Goal: Information Seeking & Learning: Find contact information

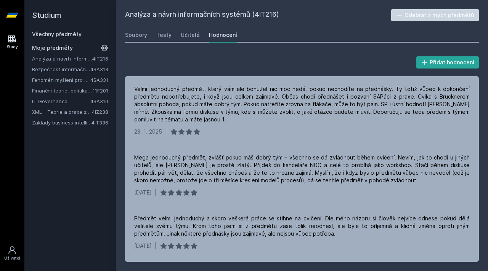
scroll to position [268, 0]
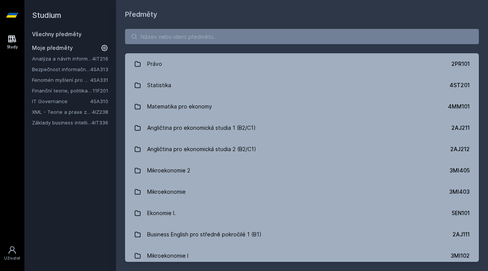
click at [75, 38] on div "Všechny předměty Moje předměty Analýza a návrh informačních systémů 4IT216 Bezp…" at bounding box center [70, 78] width 76 height 96
click at [63, 34] on link "Všechny předměty" at bounding box center [57, 34] width 50 height 6
click at [166, 34] on input "search" at bounding box center [302, 36] width 354 height 15
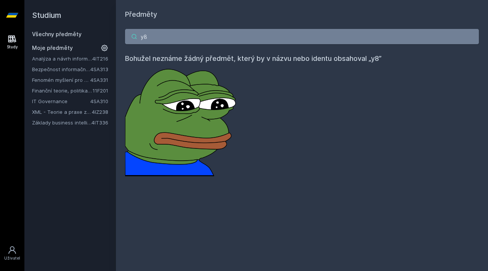
type input "y"
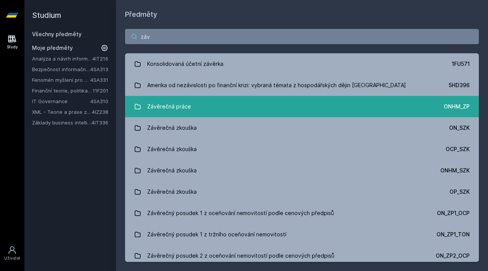
type input "záv"
click at [180, 99] on div "Závěrečná práce" at bounding box center [169, 106] width 44 height 15
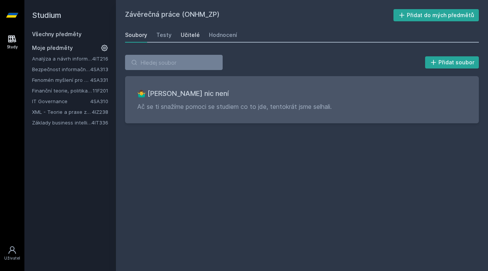
click at [192, 30] on link "Učitelé" at bounding box center [190, 34] width 19 height 15
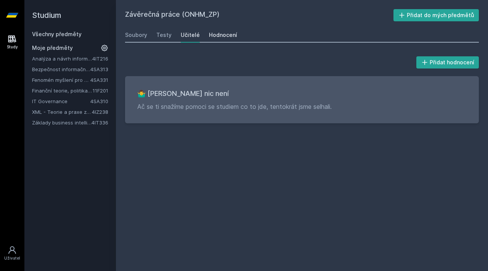
click at [219, 32] on div "Hodnocení" at bounding box center [223, 35] width 28 height 8
click at [158, 35] on div "Testy" at bounding box center [163, 35] width 15 height 8
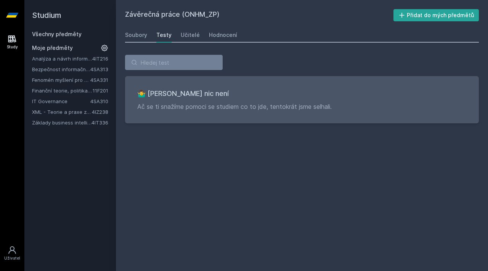
click at [50, 36] on link "Všechny předměty" at bounding box center [57, 34] width 50 height 6
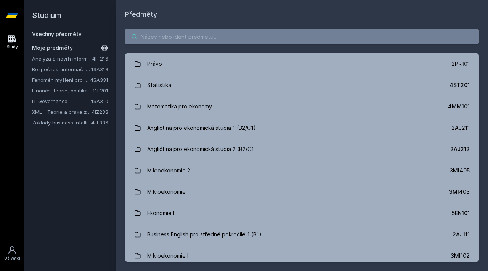
click at [183, 33] on input "search" at bounding box center [302, 36] width 354 height 15
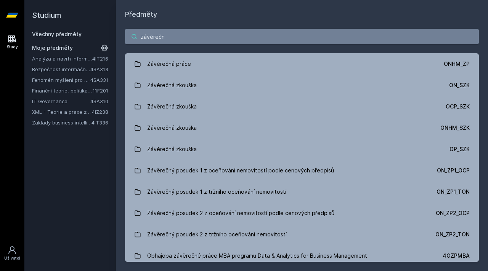
type input "závěrečn"
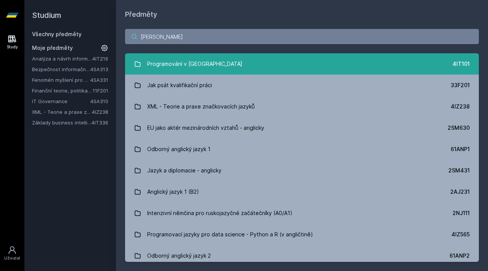
type input "[PERSON_NAME]"
click at [176, 64] on div "Programování v [GEOGRAPHIC_DATA]" at bounding box center [194, 63] width 95 height 15
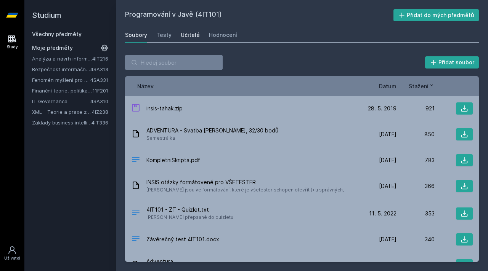
click at [191, 34] on div "Učitelé" at bounding box center [190, 35] width 19 height 8
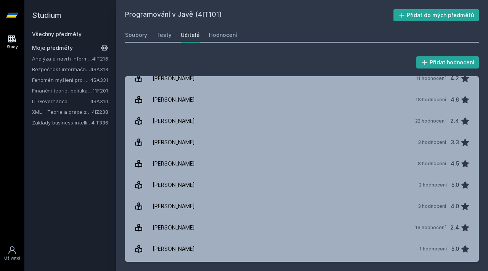
scroll to position [198, 0]
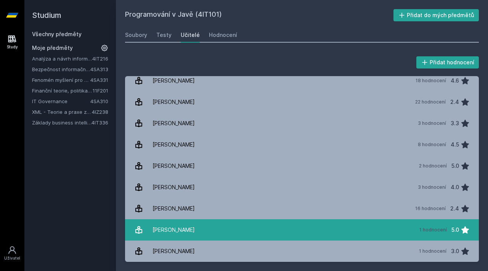
click at [173, 229] on div "[PERSON_NAME]" at bounding box center [173, 230] width 42 height 15
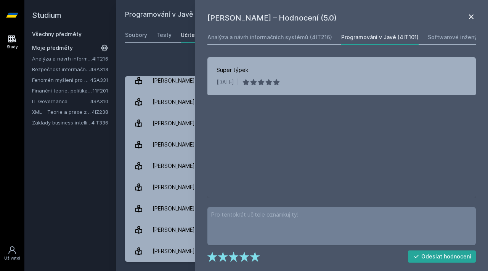
click at [466, 14] on icon at bounding box center [470, 16] width 9 height 9
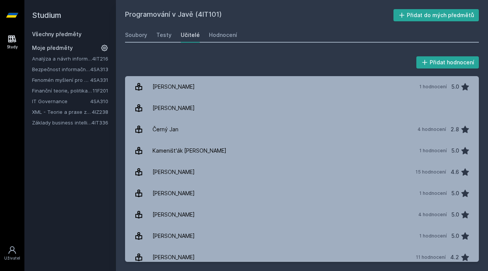
click at [42, 13] on h2 "Studium" at bounding box center [70, 15] width 76 height 30
click at [15, 19] on icon at bounding box center [12, 15] width 12 height 30
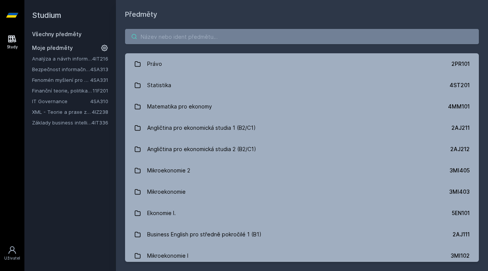
click at [206, 37] on input "search" at bounding box center [302, 36] width 354 height 15
click at [158, 35] on input "search" at bounding box center [302, 36] width 354 height 15
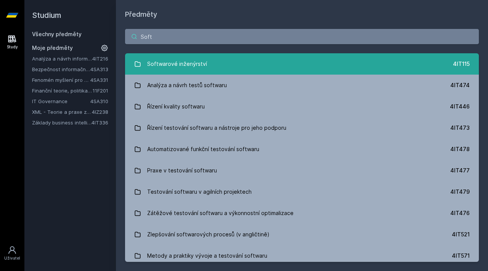
type input "Soft"
click at [226, 68] on link "Softwarové inženýrství 4IT115" at bounding box center [302, 63] width 354 height 21
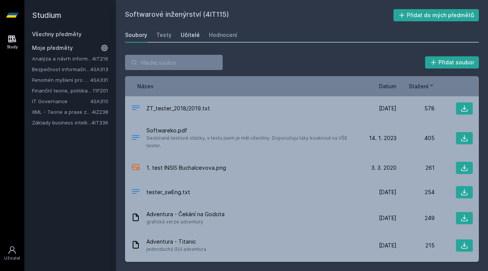
click at [188, 32] on div "Učitelé" at bounding box center [190, 35] width 19 height 8
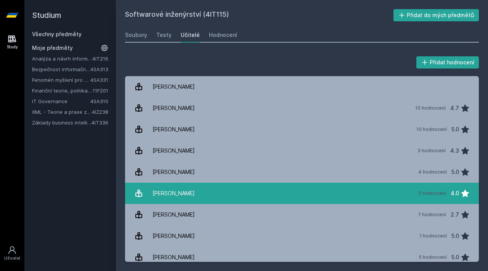
scroll to position [6, 0]
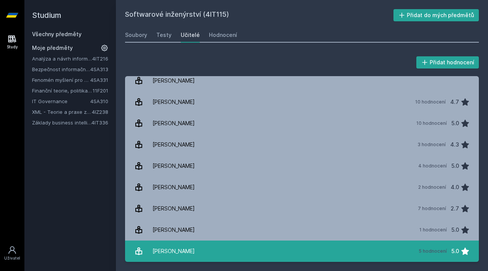
click at [184, 245] on div "[PERSON_NAME]" at bounding box center [173, 251] width 42 height 15
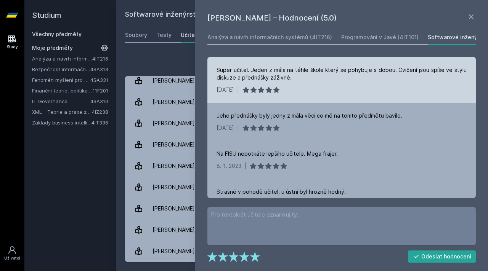
scroll to position [57, 0]
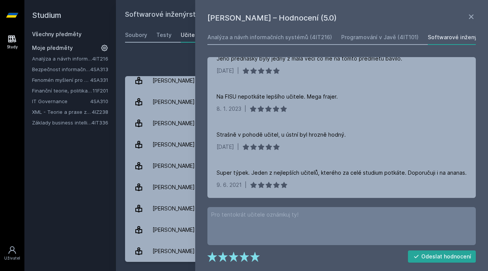
click at [73, 61] on link "Analýza a návrh informačních systémů" at bounding box center [62, 59] width 60 height 8
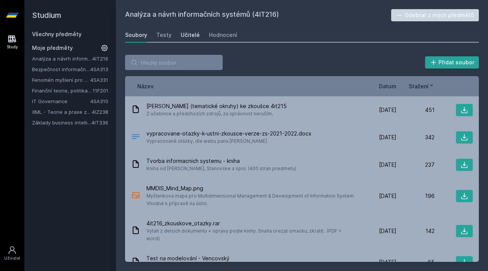
click at [189, 35] on div "Učitelé" at bounding box center [190, 35] width 19 height 8
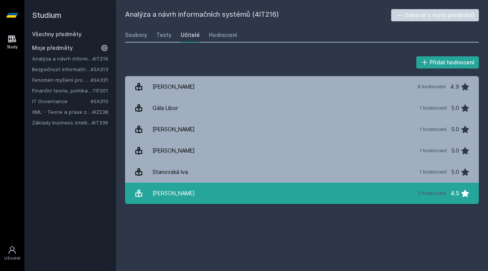
click at [187, 201] on link "[PERSON_NAME] 2 hodnocení 4.5" at bounding box center [302, 193] width 354 height 21
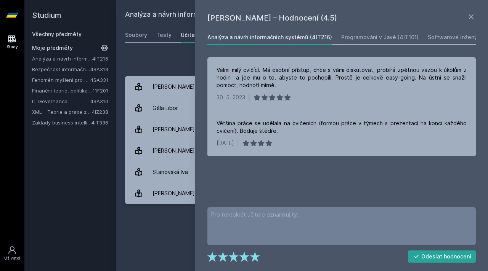
click at [170, 42] on div "Soubory Testy Učitelé Hodnocení" at bounding box center [302, 34] width 354 height 15
